Goal: Information Seeking & Learning: Learn about a topic

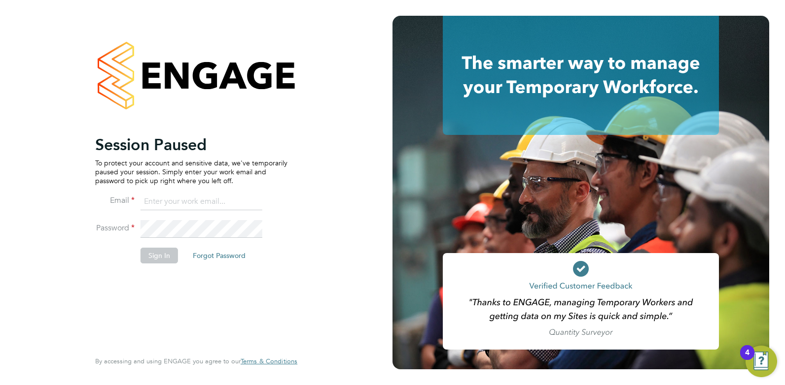
click at [169, 202] on input at bounding box center [201, 202] width 122 height 18
click at [246, 205] on input "cameronfisher9612@gmail.com" at bounding box center [201, 202] width 122 height 18
drag, startPoint x: 257, startPoint y: 203, endPoint x: 131, endPoint y: 195, distance: 126.5
click at [131, 195] on li "Email cameronfisher9612@gmail.com" at bounding box center [191, 207] width 192 height 28
type input "cameron@omniapeople.com"
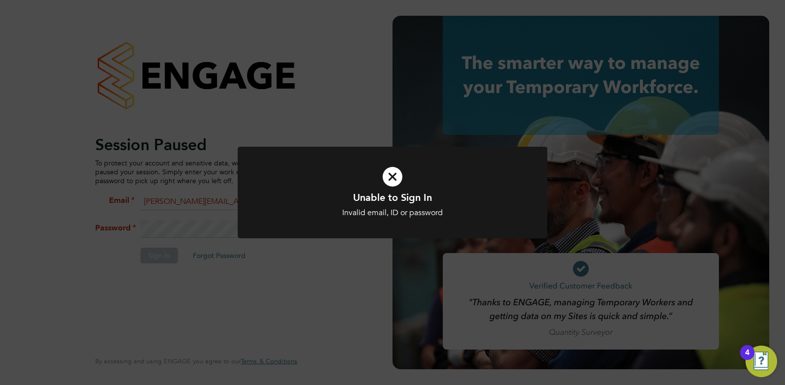
drag, startPoint x: 276, startPoint y: 223, endPoint x: 245, endPoint y: 221, distance: 30.6
click at [276, 223] on div at bounding box center [393, 193] width 310 height 92
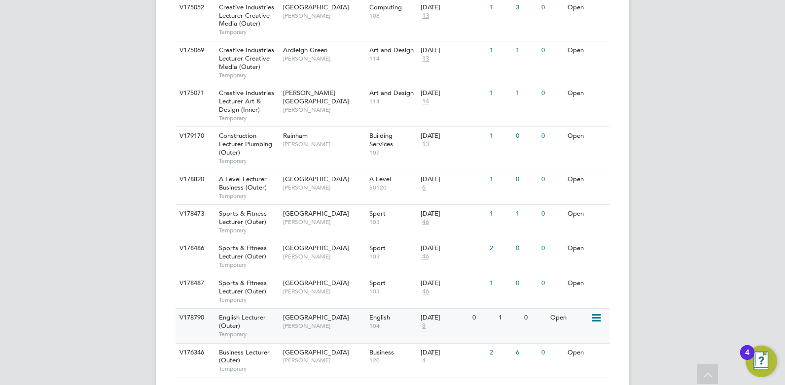
scroll to position [719, 0]
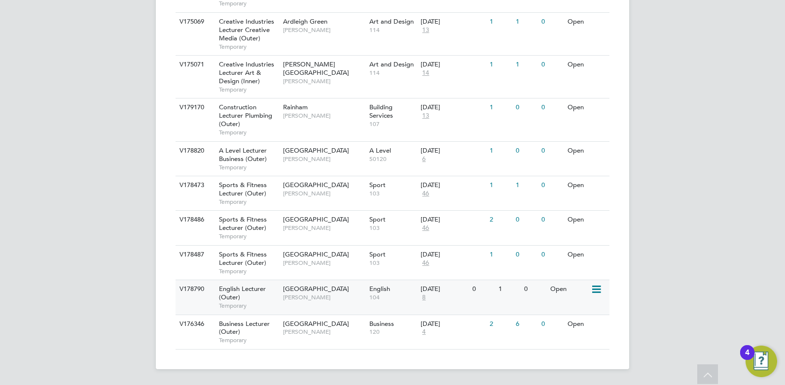
click at [348, 330] on div "Havering Sixth Form Campus Aaron Carr" at bounding box center [323, 328] width 86 height 26
click at [313, 163] on div "Havering Sixth Form Campus Colleen Marshall" at bounding box center [323, 155] width 86 height 26
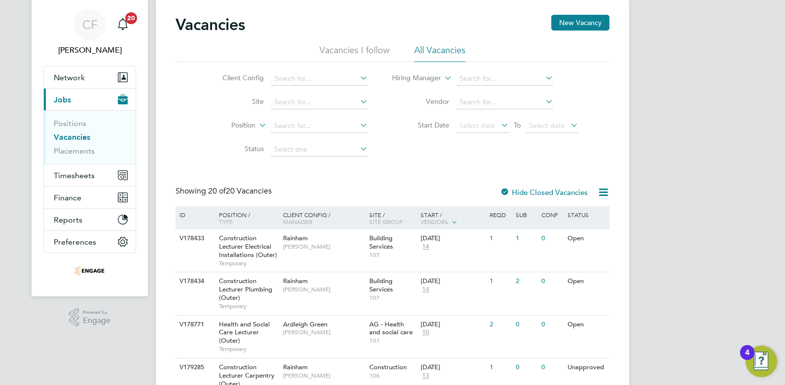
scroll to position [0, 0]
